Goal: Task Accomplishment & Management: Manage account settings

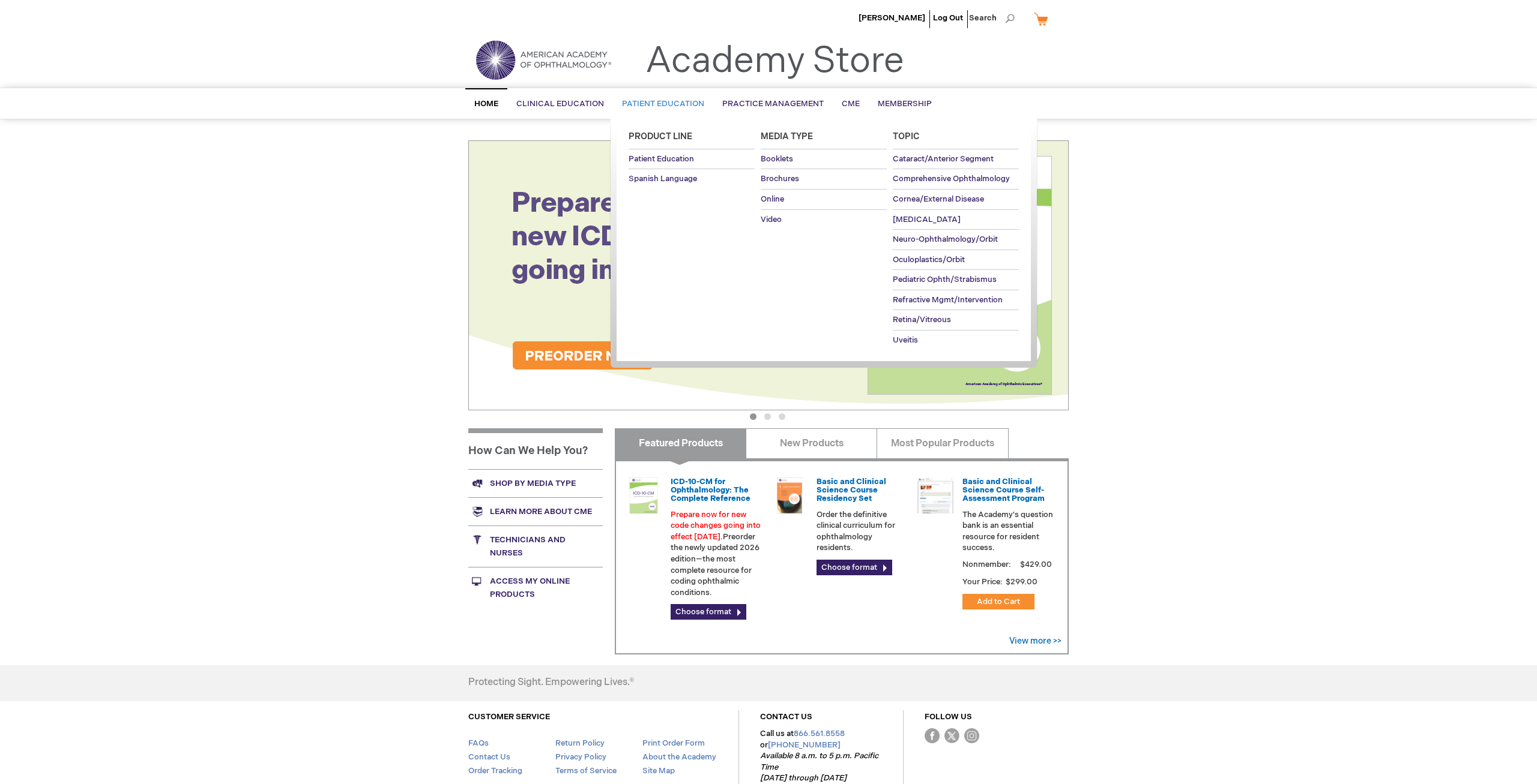
click at [688, 100] on span "Patient Education" at bounding box center [663, 104] width 82 height 10
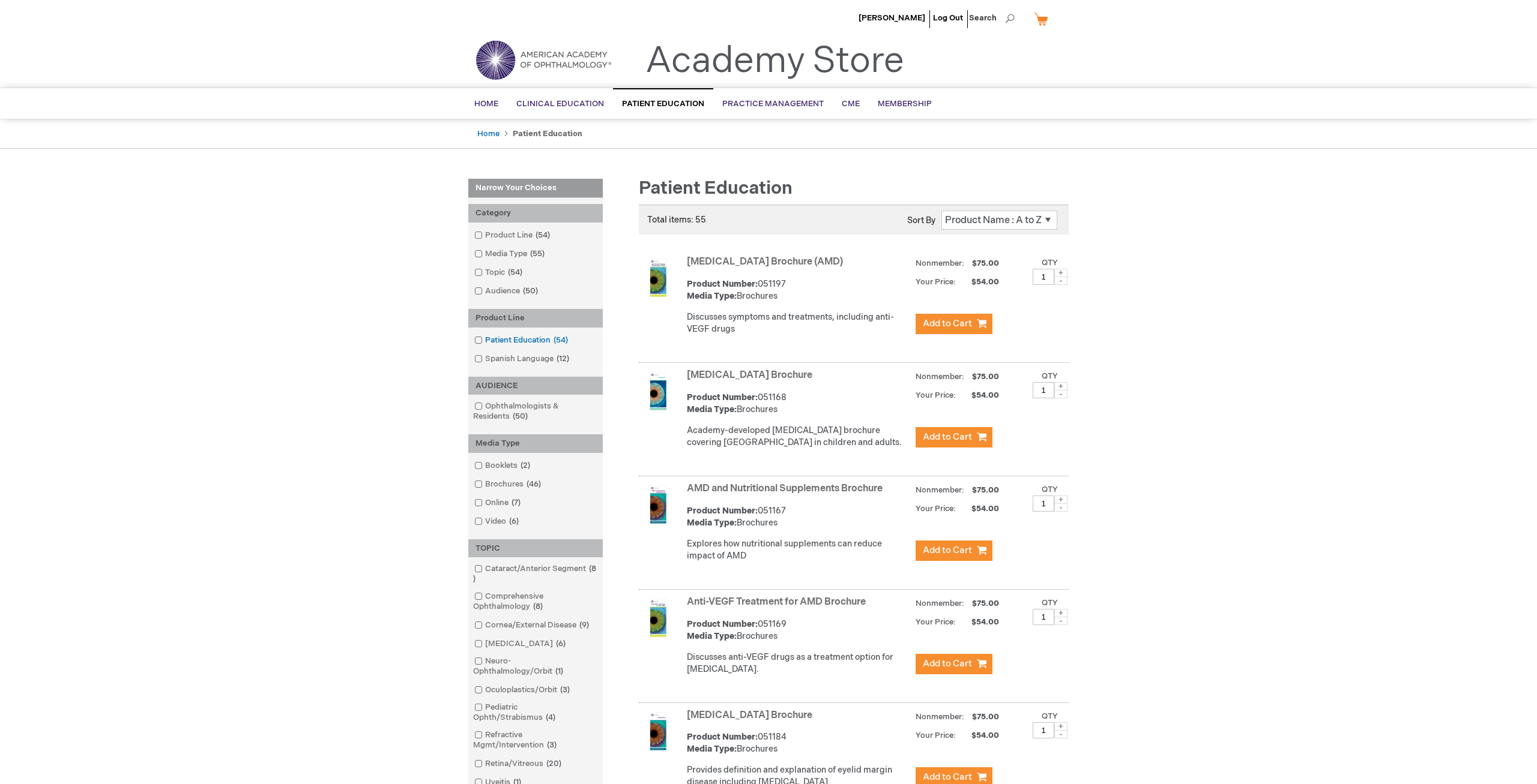
click at [485, 339] on span at bounding box center [485, 340] width 0 height 10
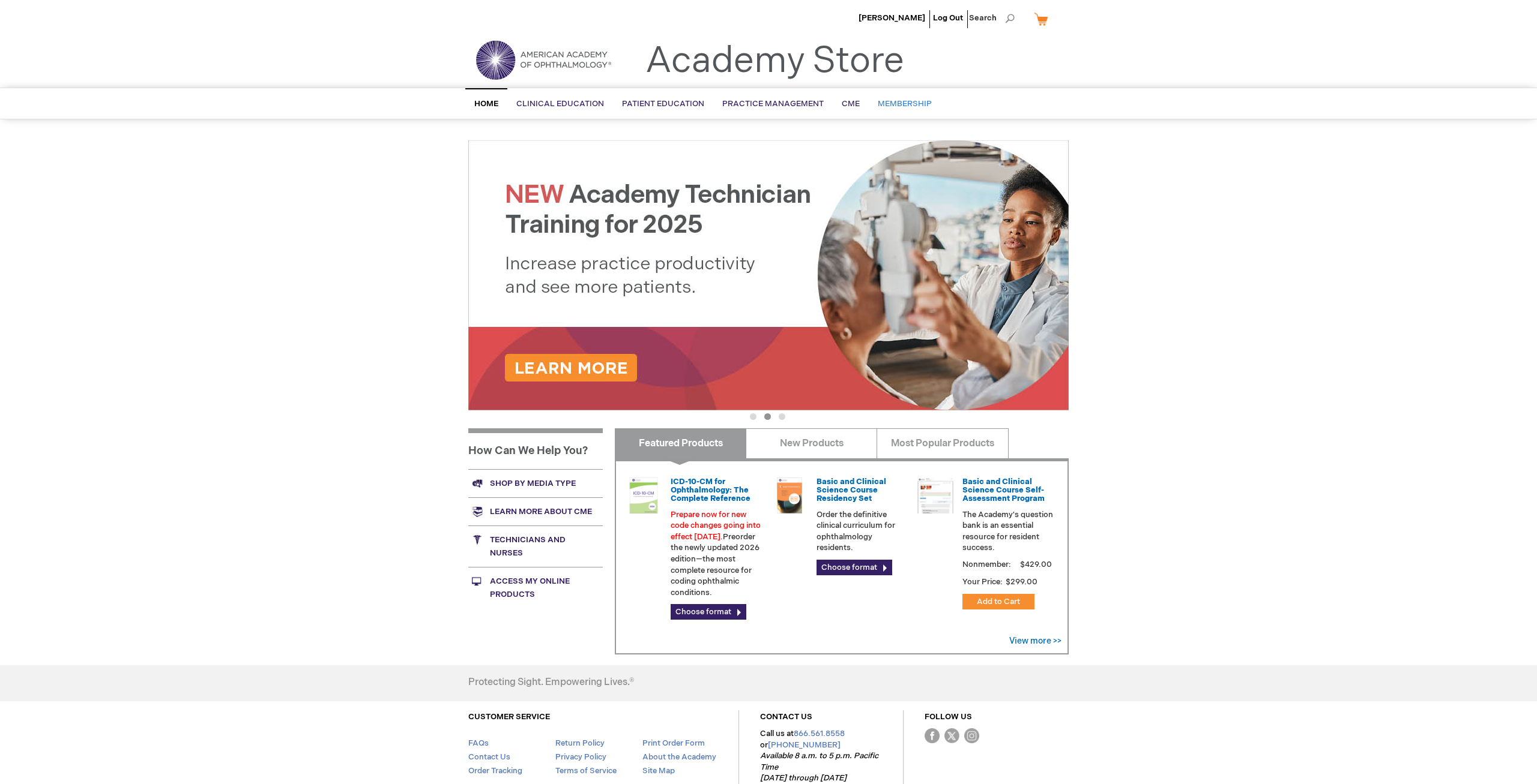
click at [904, 98] on link "Membership" at bounding box center [905, 104] width 72 height 30
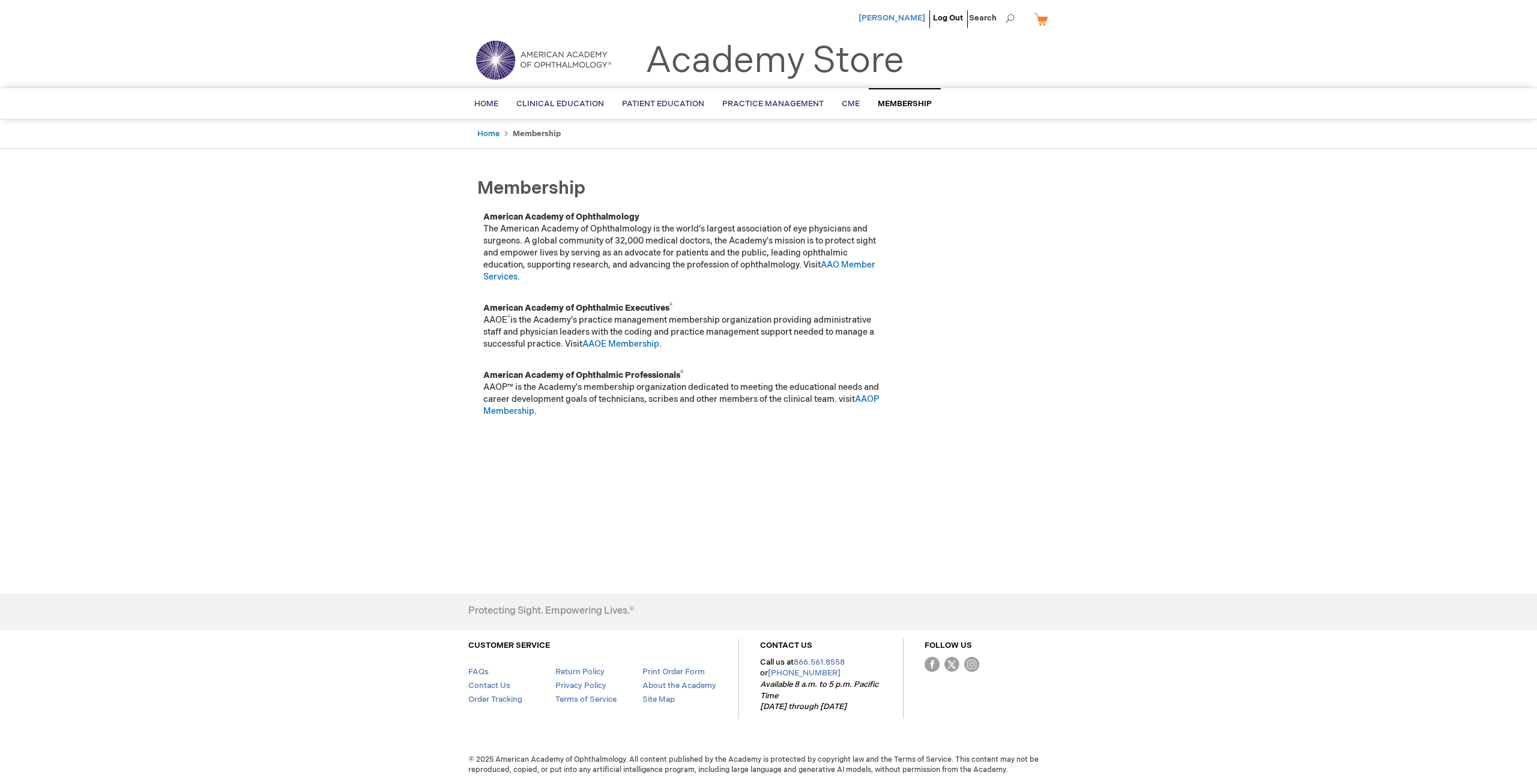
click at [921, 19] on span "[PERSON_NAME]" at bounding box center [892, 18] width 66 height 10
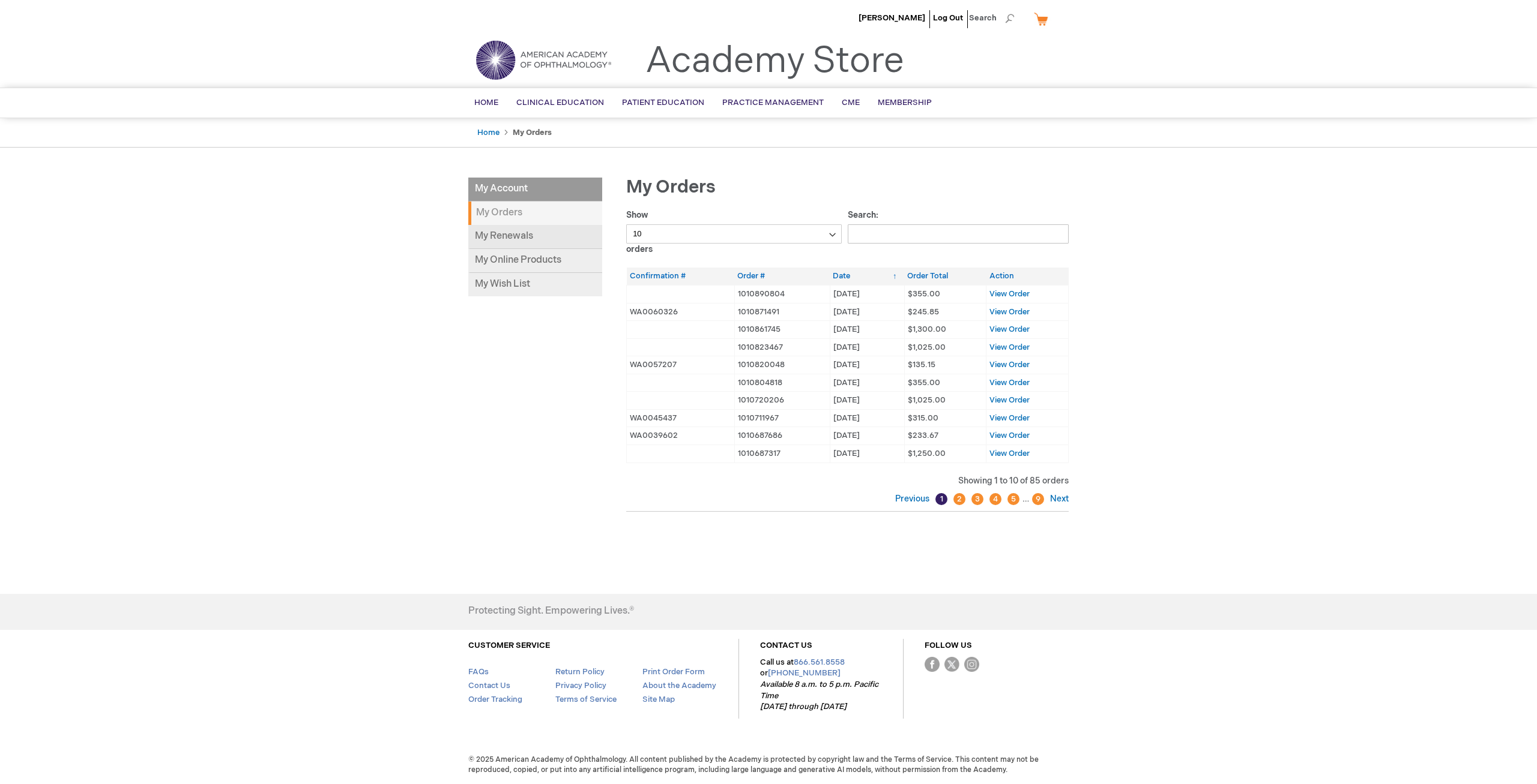
click at [510, 230] on link "My Renewals" at bounding box center [535, 236] width 134 height 24
click at [535, 261] on link "My Online Products" at bounding box center [535, 261] width 134 height 24
